Goal: Check status

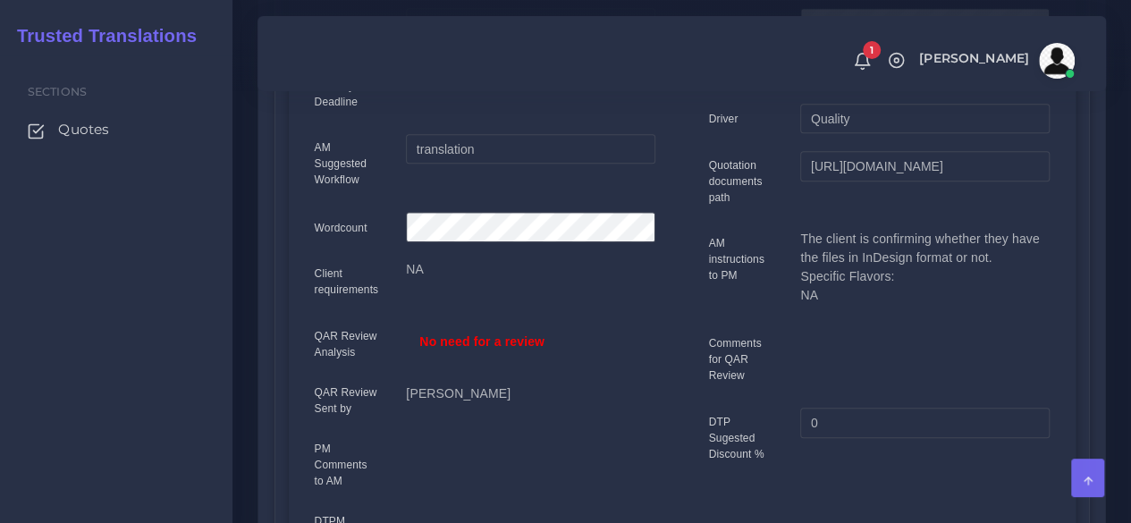
scroll to position [268, 0]
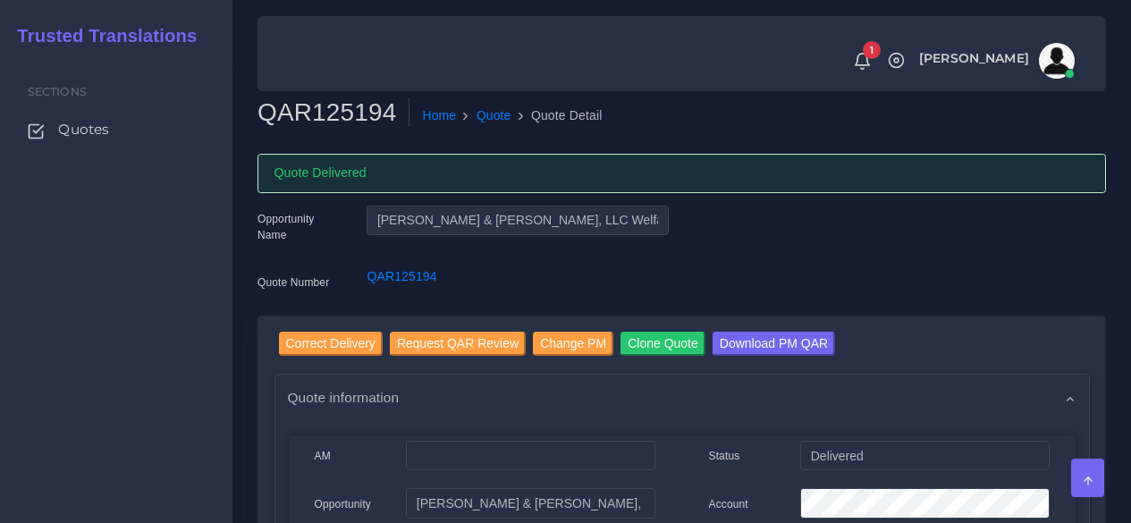
scroll to position [984, 0]
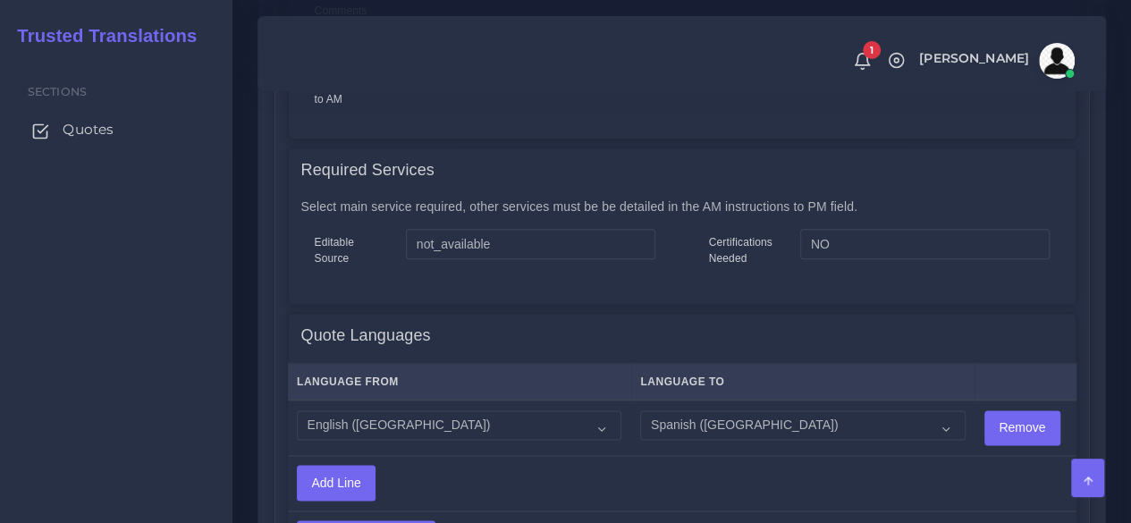
click at [72, 138] on span "Quotes" at bounding box center [88, 130] width 51 height 20
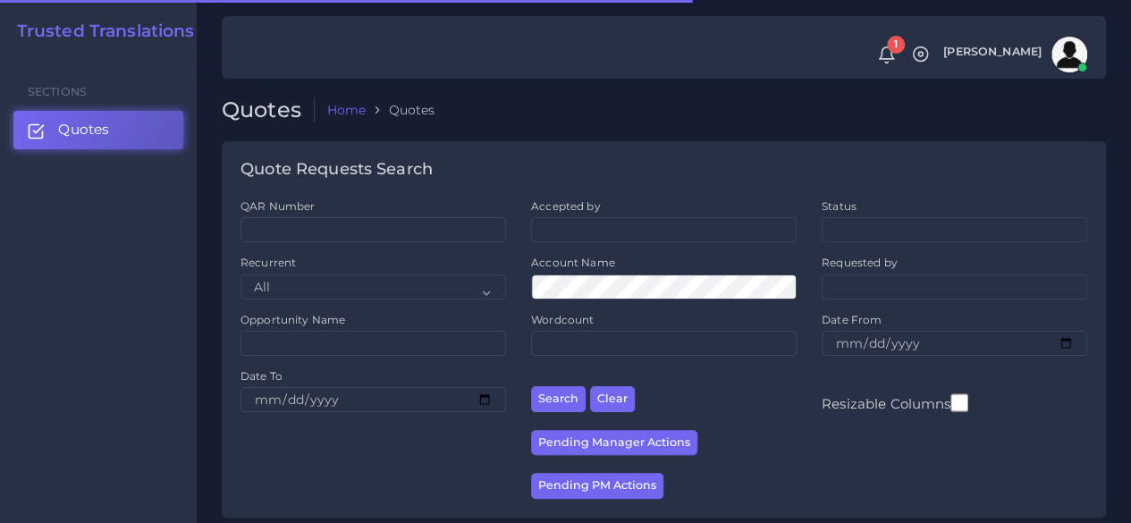
click at [473, 216] on div "QAR Number" at bounding box center [374, 221] width 266 height 44
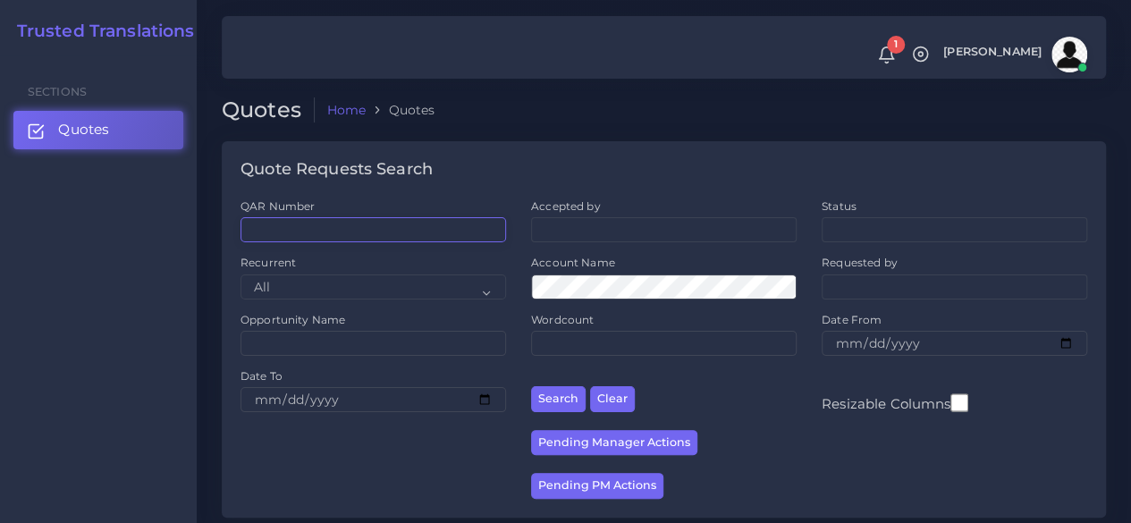
click at [469, 235] on input "QAR Number" at bounding box center [374, 229] width 266 height 25
paste input "QAR125059"
type input "QAR125059"
click at [531, 386] on button "Search" at bounding box center [558, 399] width 55 height 26
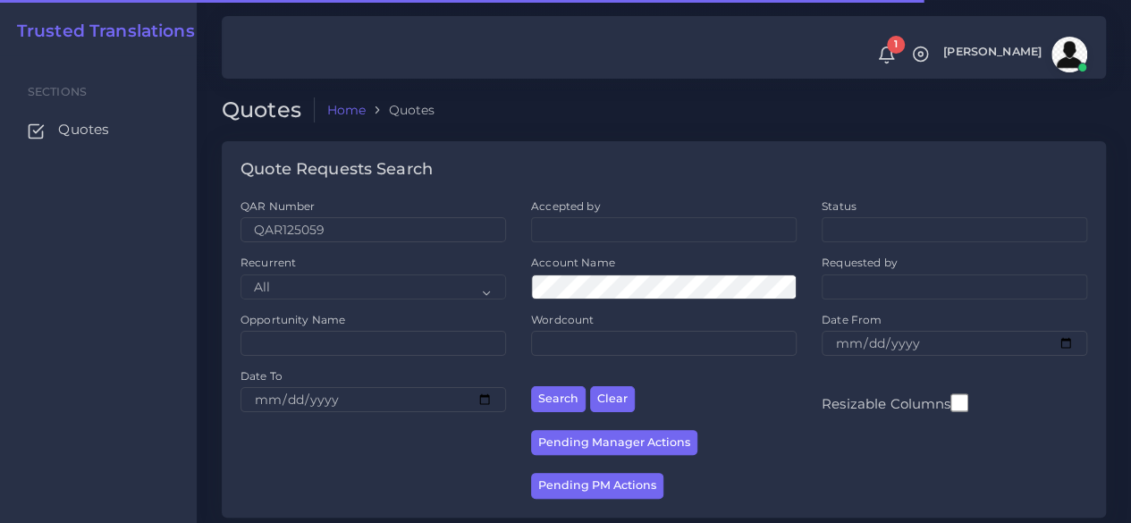
scroll to position [228, 0]
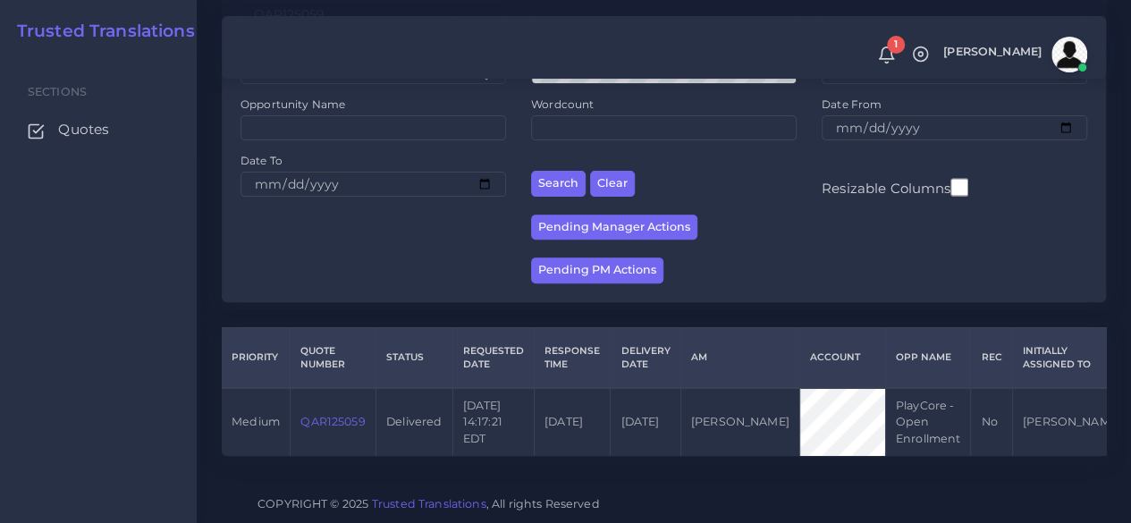
click at [348, 415] on link "QAR125059" at bounding box center [333, 421] width 64 height 13
